Goal: Information Seeking & Learning: Learn about a topic

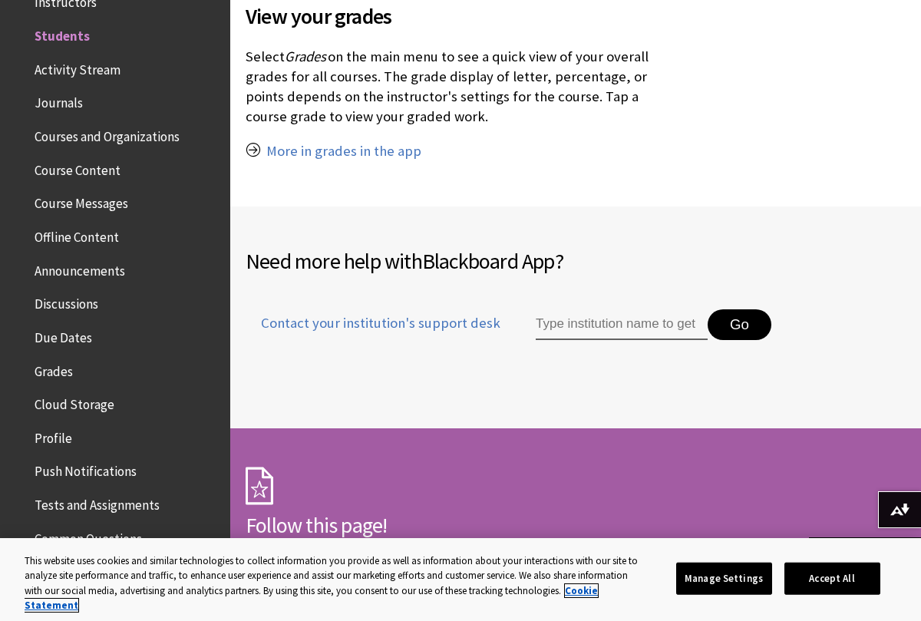
scroll to position [1903, 0]
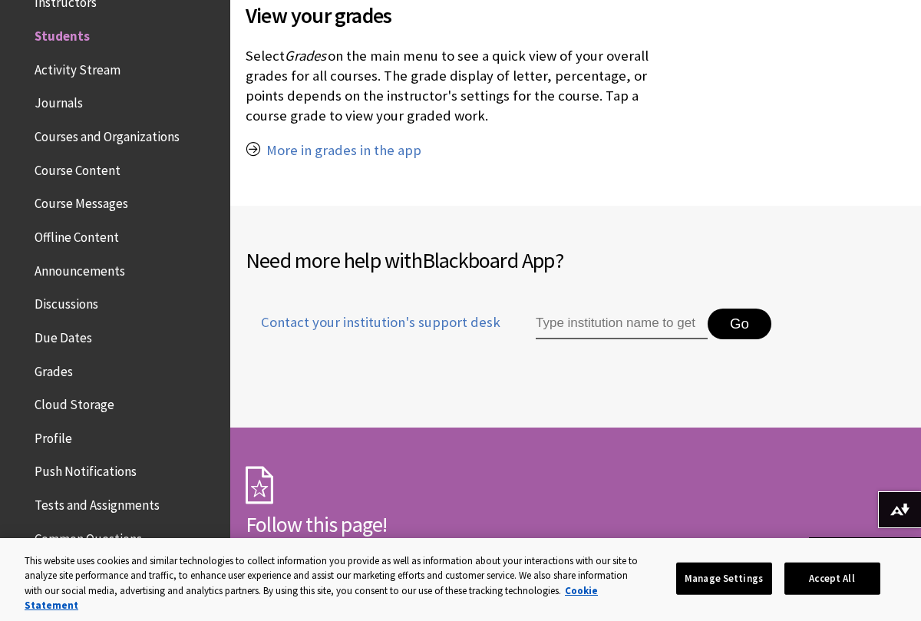
click at [106, 68] on span "Activity Stream" at bounding box center [78, 67] width 86 height 21
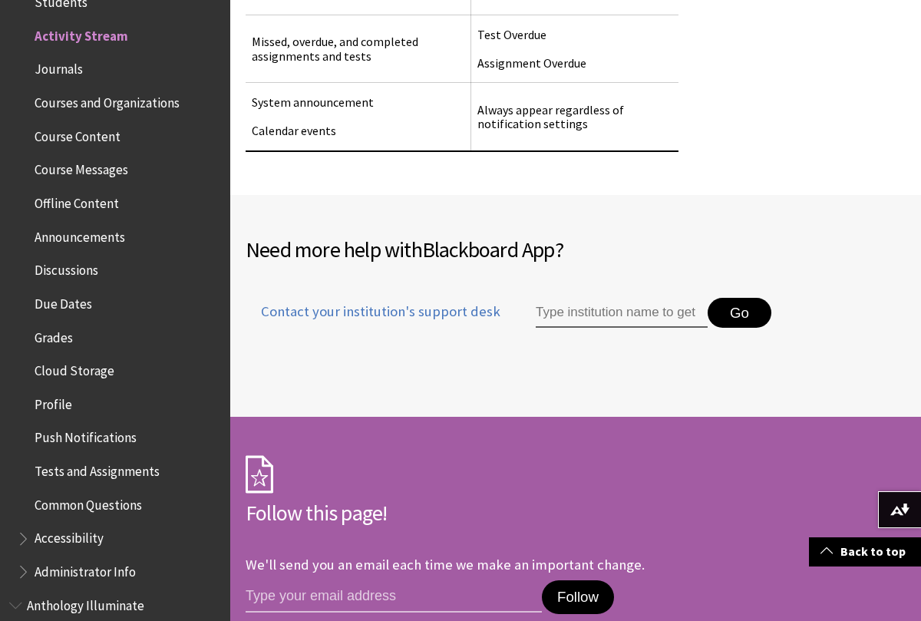
scroll to position [2118, 0]
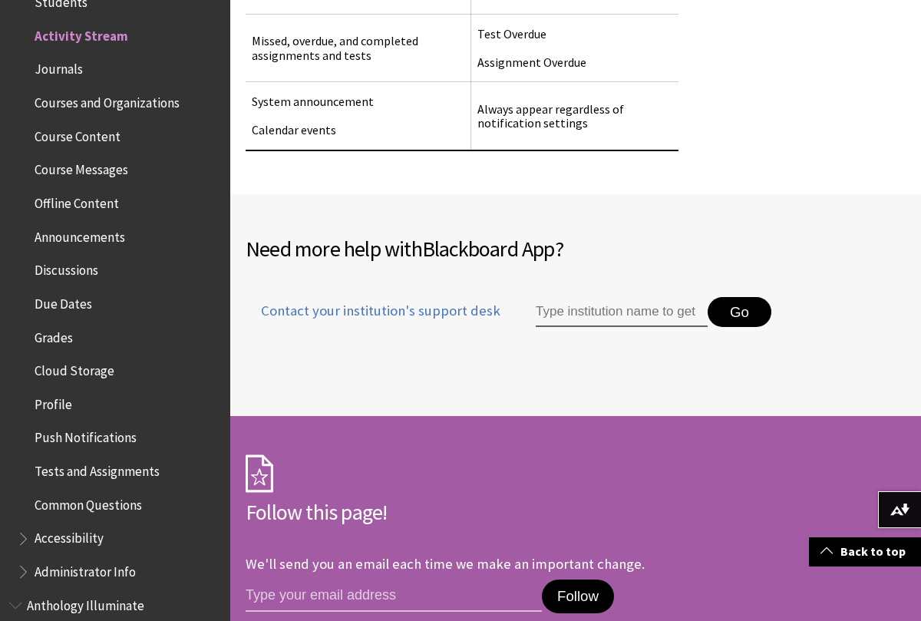
click at [55, 77] on span "Journals" at bounding box center [59, 67] width 48 height 21
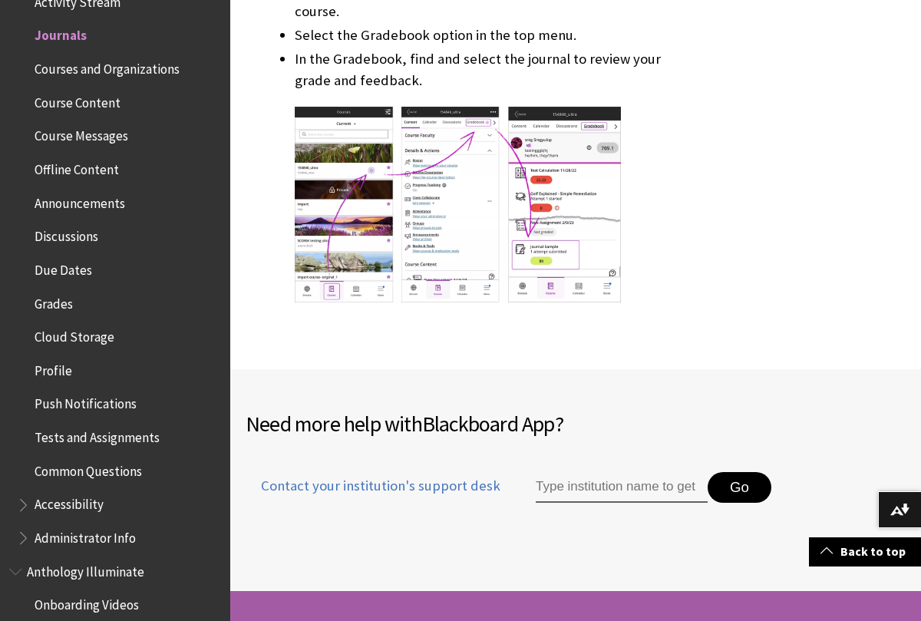
scroll to position [7367, 0]
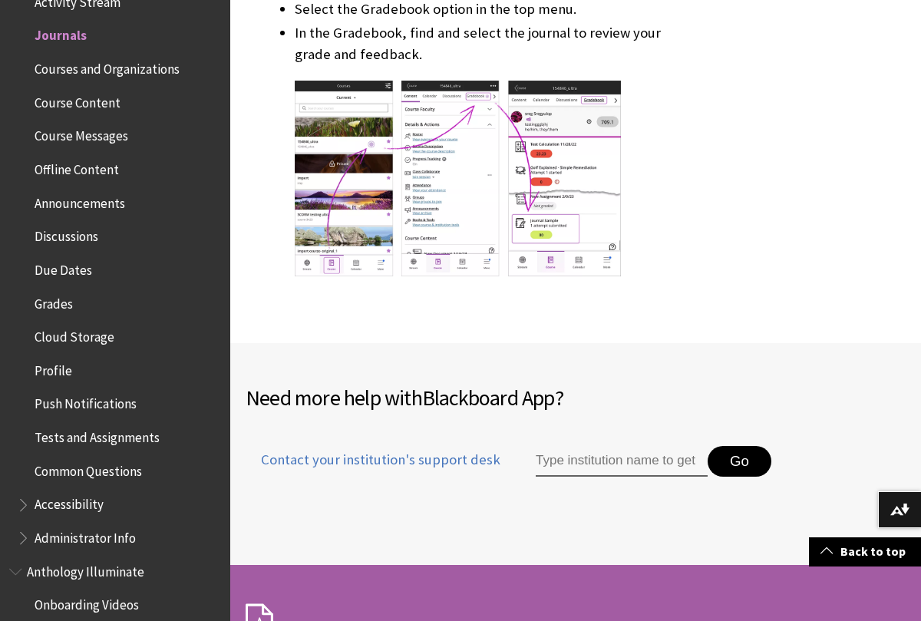
click at [58, 74] on span "Courses and Organizations" at bounding box center [107, 66] width 145 height 21
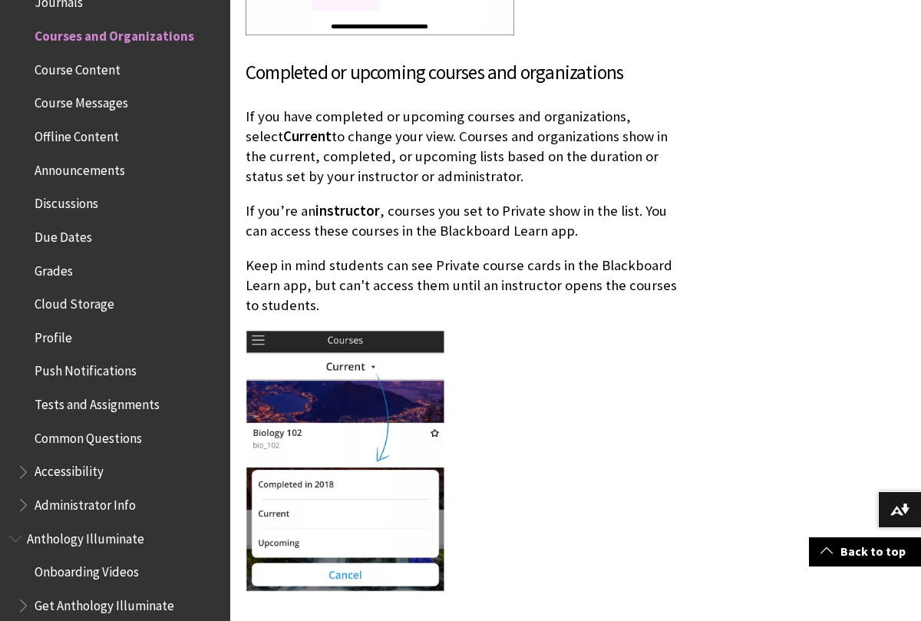
scroll to position [2517, 0]
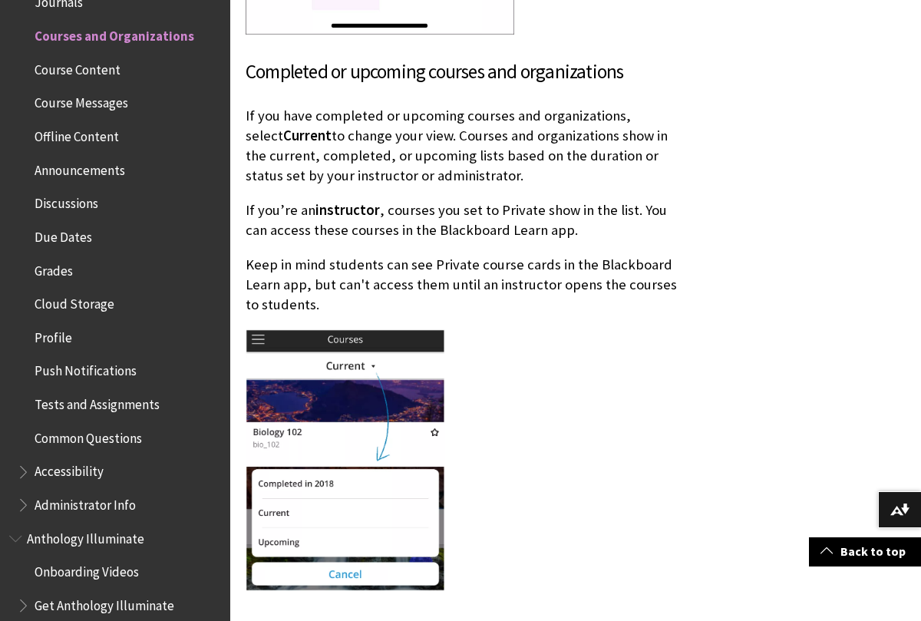
click at [62, 100] on span "Course Messages" at bounding box center [82, 101] width 94 height 21
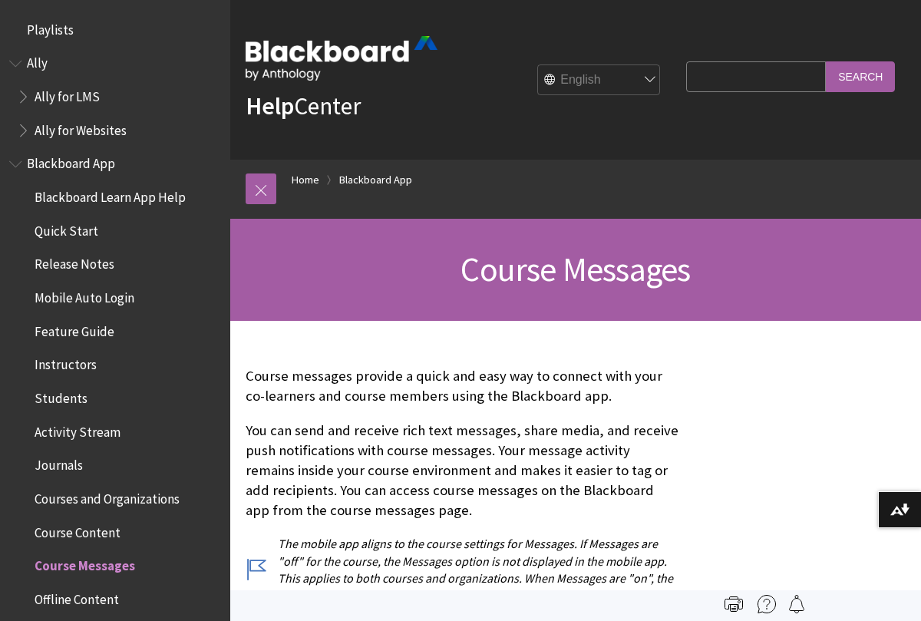
scroll to position [530, 0]
